Goal: Task Accomplishment & Management: Manage account settings

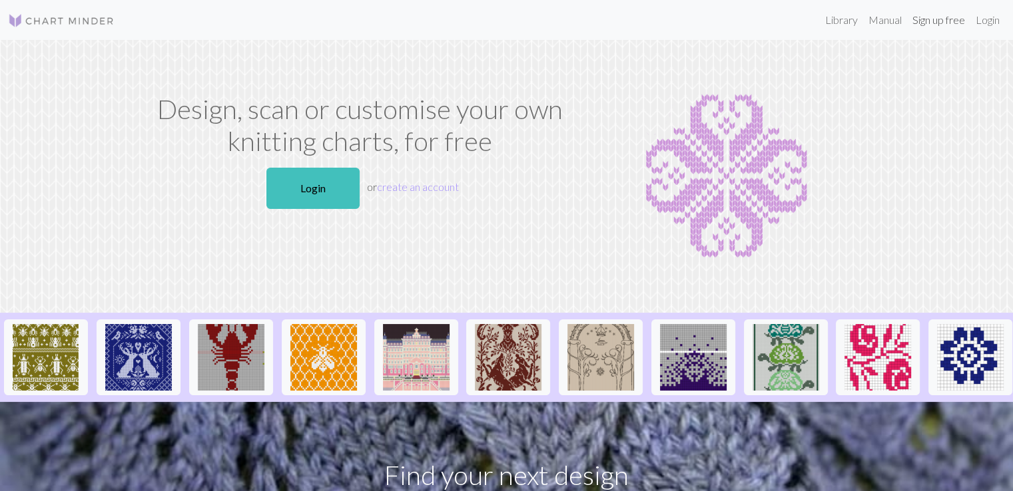
click at [916, 23] on link "Sign up free" at bounding box center [938, 20] width 63 height 27
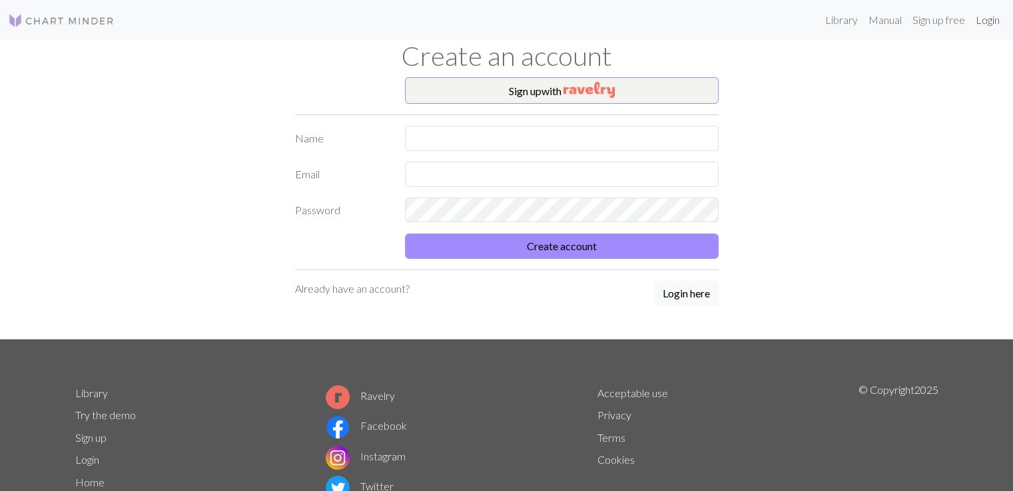
click at [980, 17] on link "Login" at bounding box center [987, 20] width 35 height 27
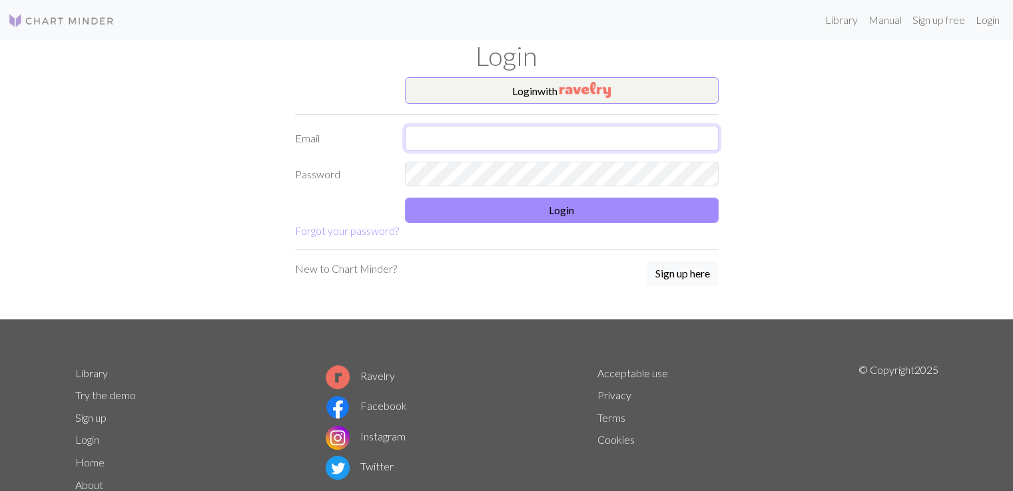
type input "[EMAIL_ADDRESS][DOMAIN_NAME]"
click at [578, 222] on form "Login with Email [EMAIL_ADDRESS][DOMAIN_NAME] Password Login Forgot your passwo…" at bounding box center [506, 158] width 423 height 162
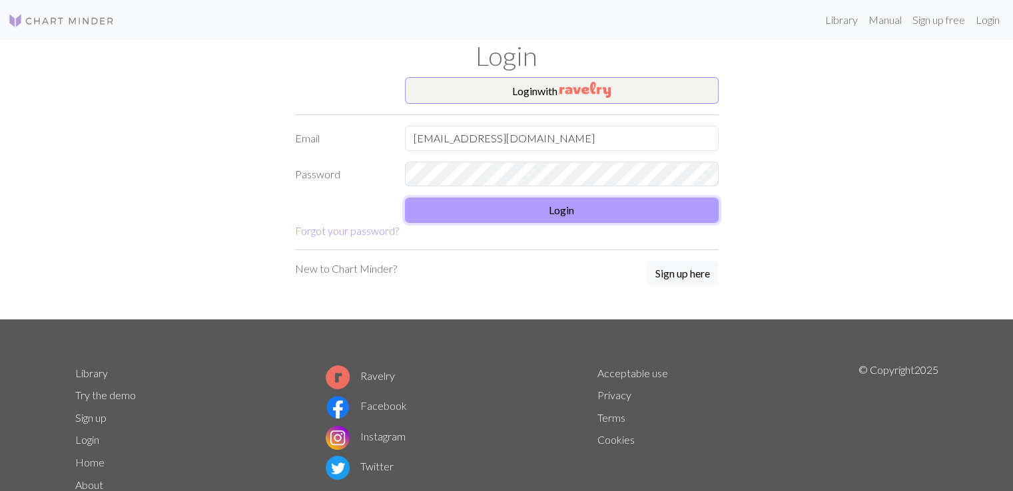
click at [596, 205] on button "Login" at bounding box center [562, 210] width 314 height 25
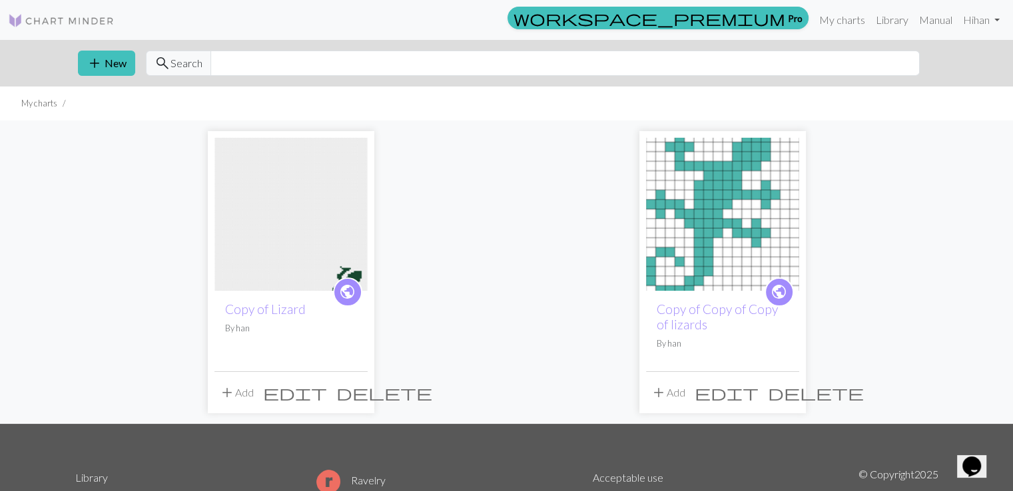
click at [740, 226] on img at bounding box center [722, 214] width 153 height 153
